Goal: Share content

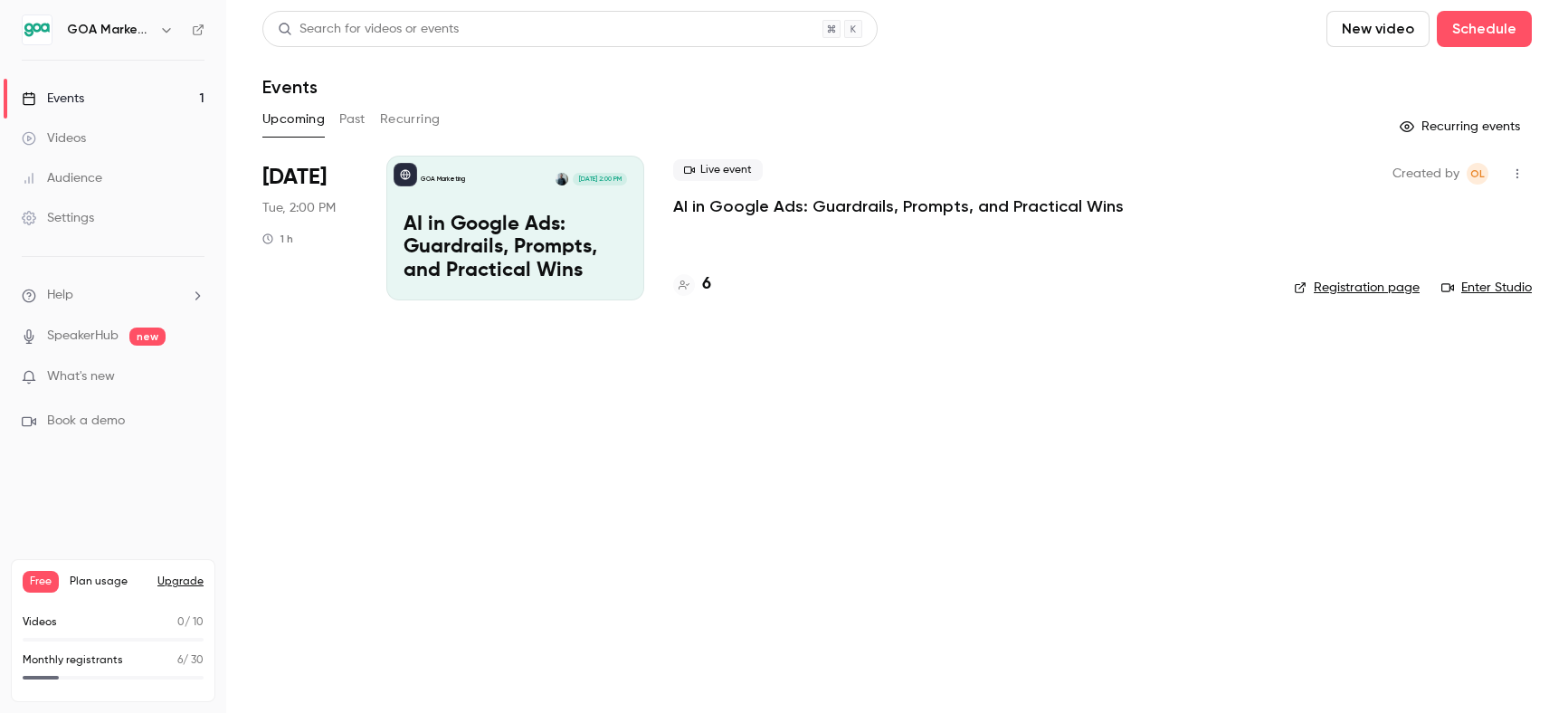
click at [799, 200] on p "AI in Google Ads: Guardrails, Prompts, and Practical Wins" at bounding box center [898, 206] width 450 height 22
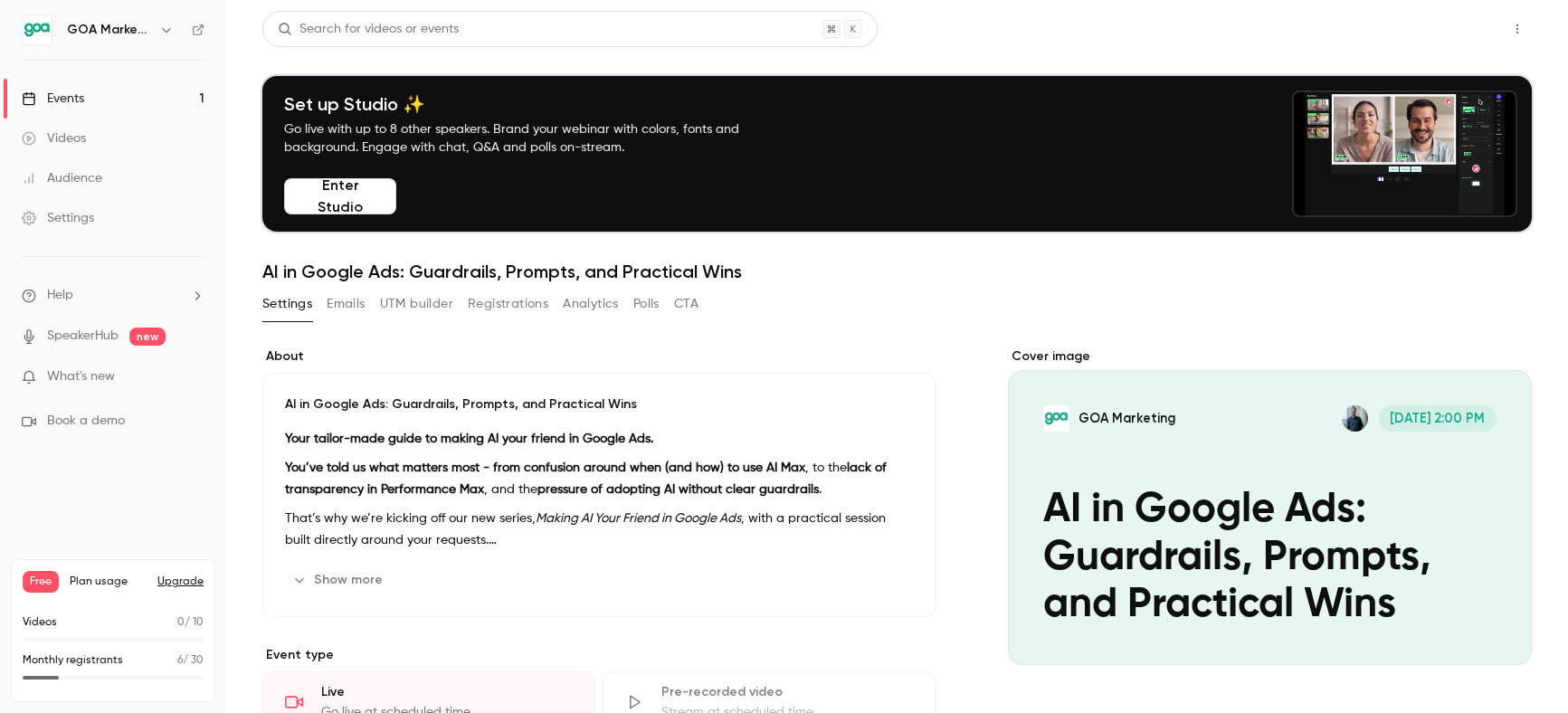
click at [1459, 27] on button "Share" at bounding box center [1452, 28] width 71 height 36
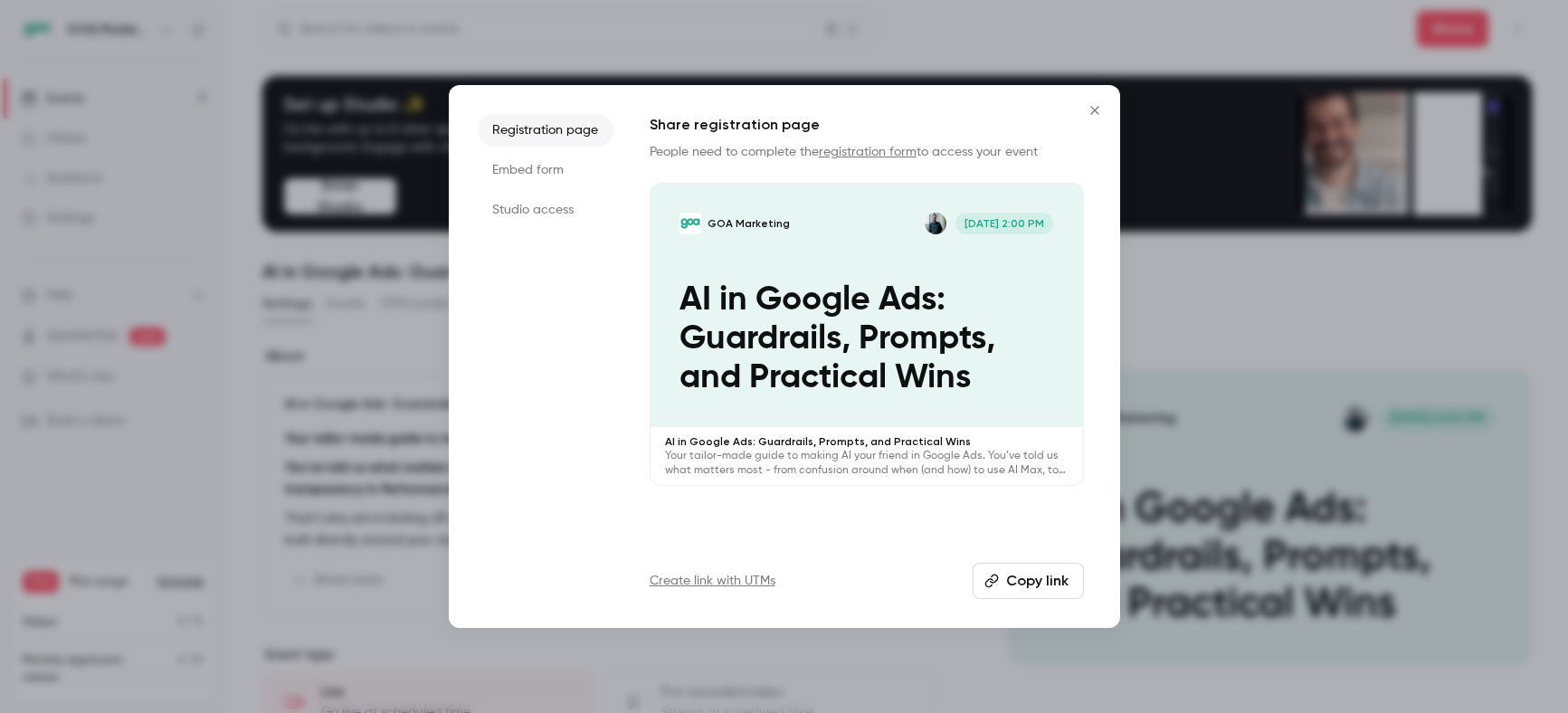
click at [1029, 588] on button "Copy link" at bounding box center [1028, 581] width 111 height 36
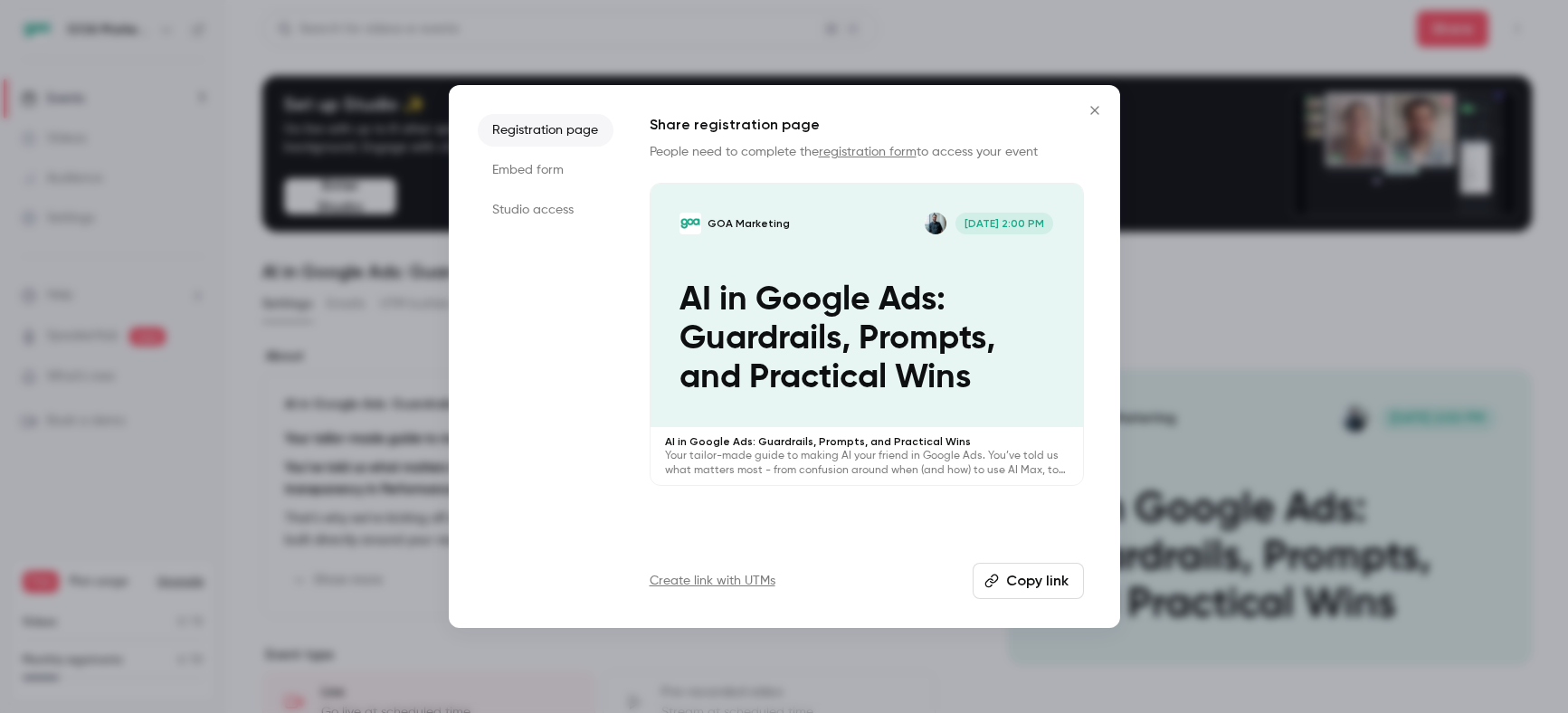
click at [1040, 586] on button "Copy link" at bounding box center [1028, 581] width 111 height 36
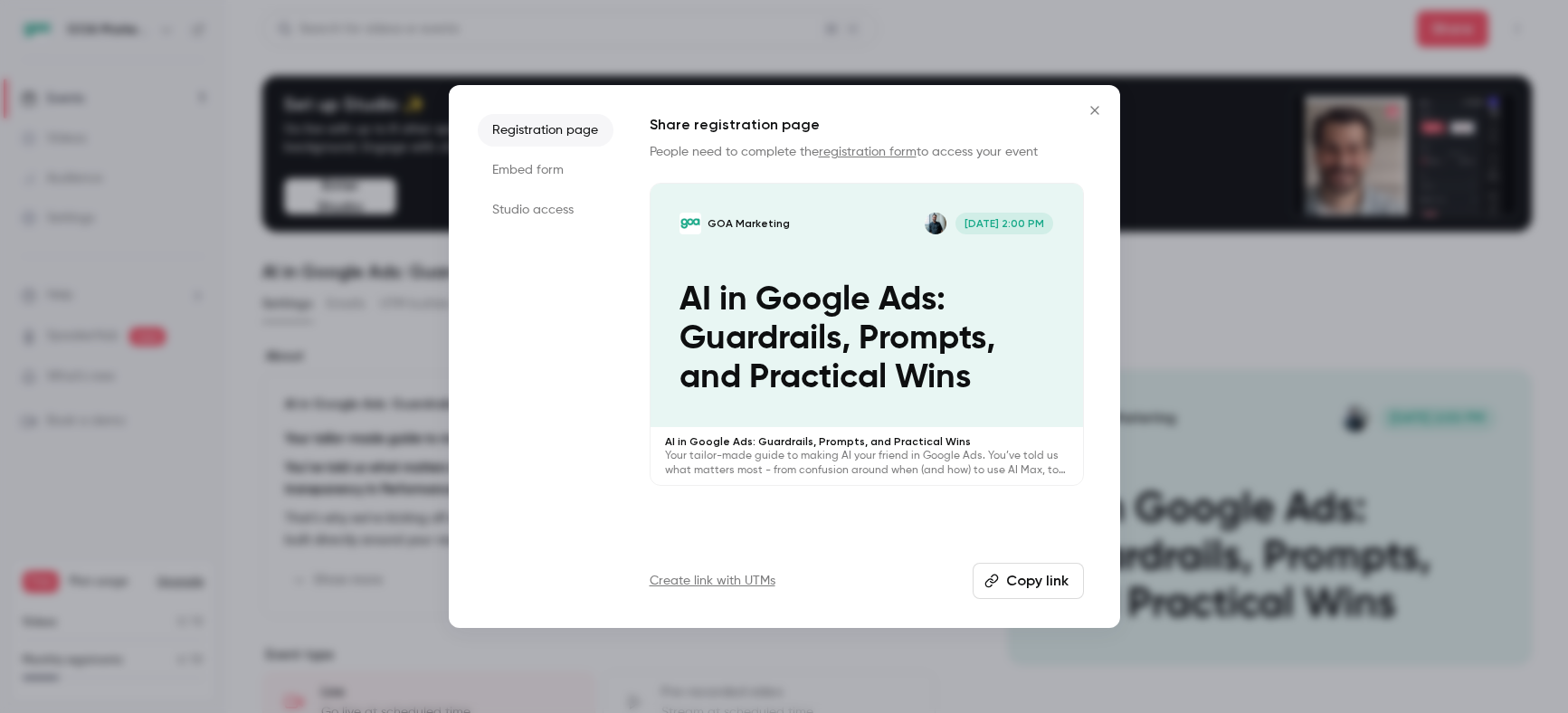
click at [1093, 105] on icon "Close" at bounding box center [1094, 110] width 22 height 14
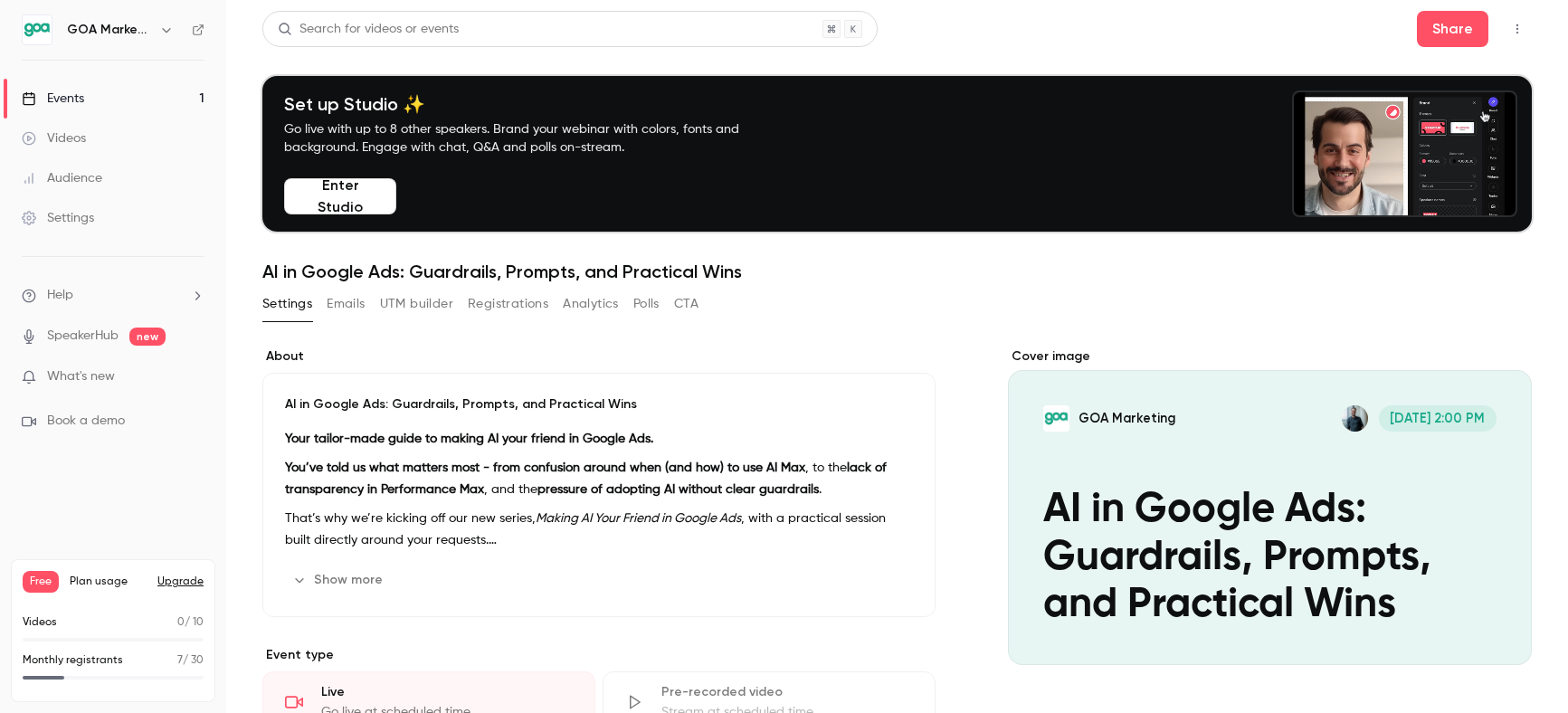
click at [82, 173] on div "Audience" at bounding box center [62, 178] width 81 height 18
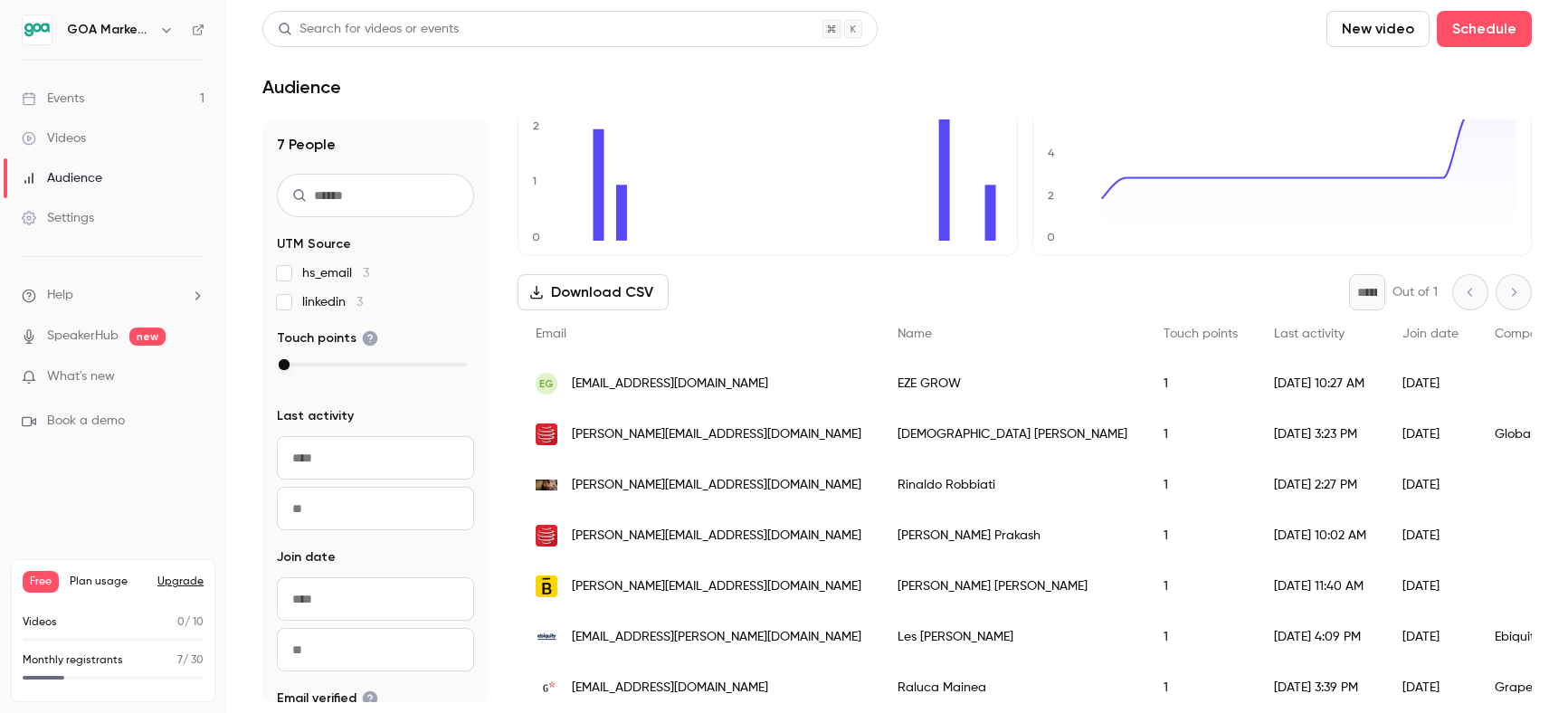
scroll to position [112, 0]
